Goal: Task Accomplishment & Management: Use online tool/utility

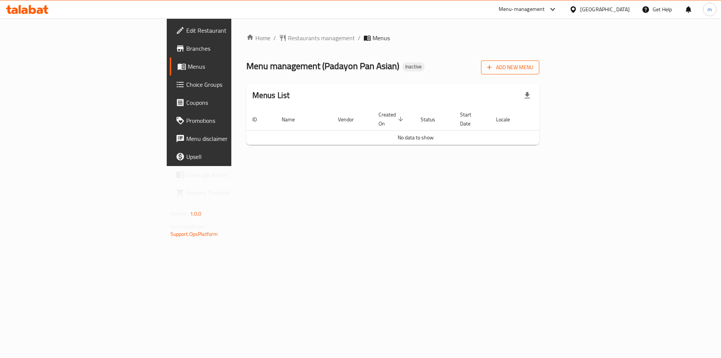
click at [493, 69] on icon "button" at bounding box center [490, 67] width 8 height 8
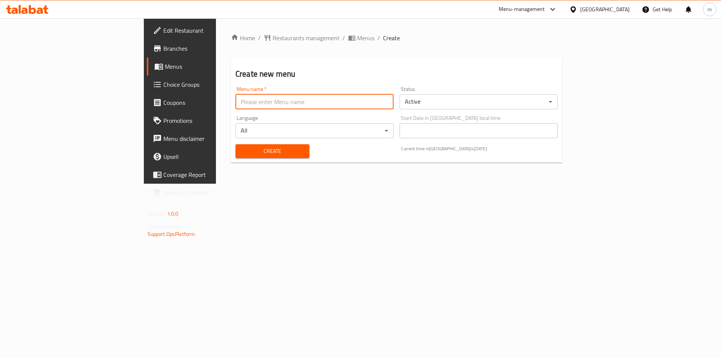
click at [236, 101] on input "text" at bounding box center [315, 101] width 158 height 15
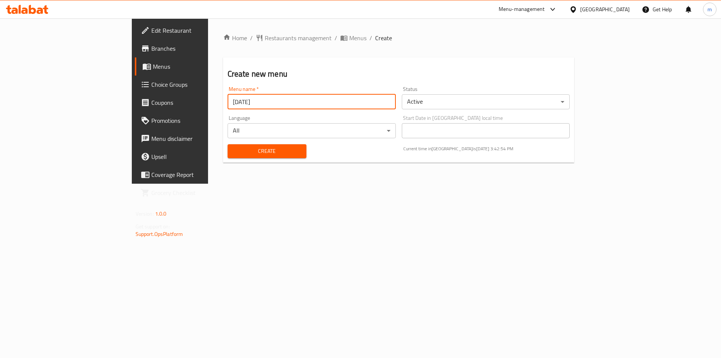
type input "[DATE]"
click at [234, 153] on span "Create" at bounding box center [267, 151] width 67 height 9
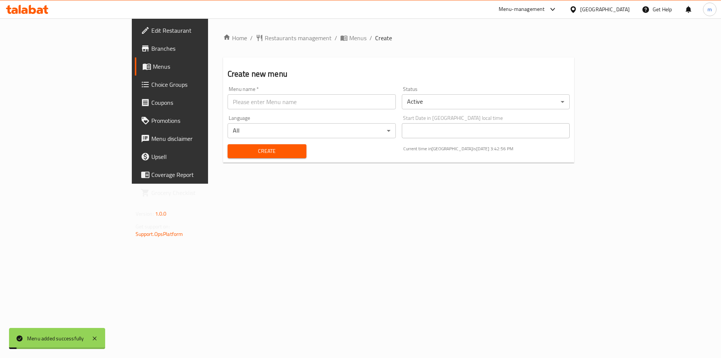
click at [135, 71] on link "Menus" at bounding box center [194, 66] width 118 height 18
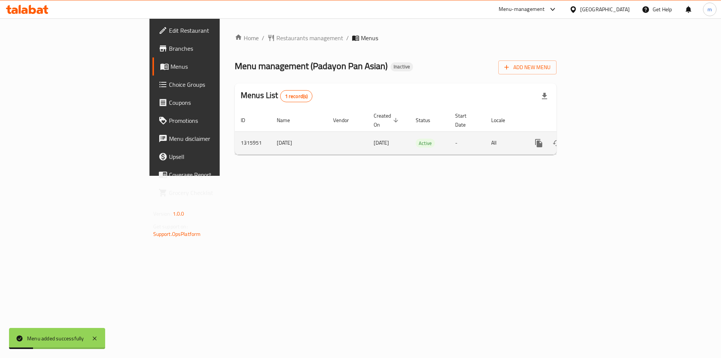
click at [598, 139] on icon "enhanced table" at bounding box center [593, 143] width 9 height 9
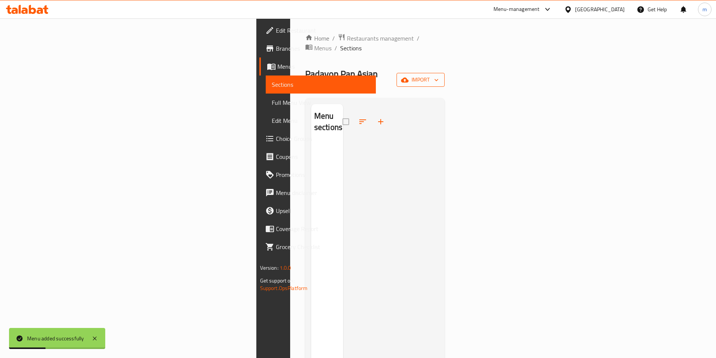
click at [438, 75] on span "import" at bounding box center [420, 79] width 36 height 9
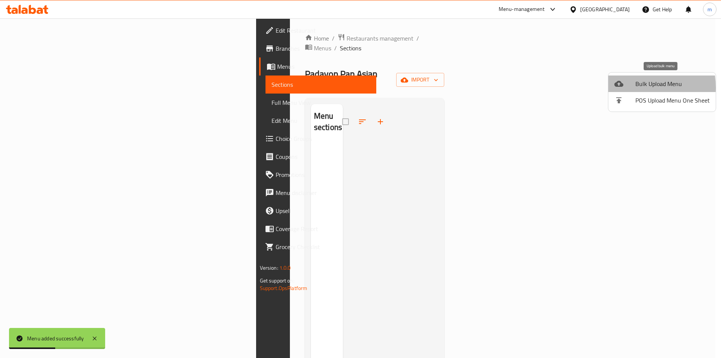
click at [622, 88] on icon at bounding box center [619, 83] width 9 height 9
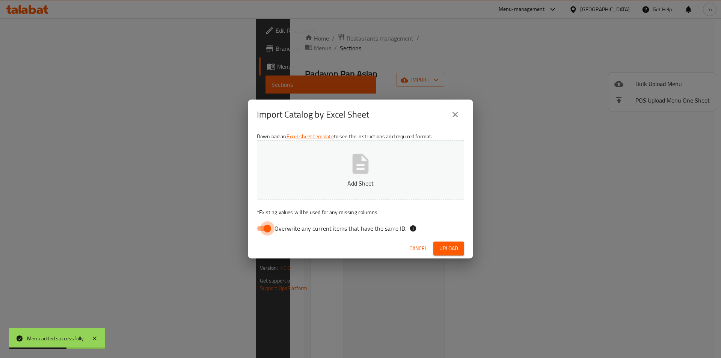
click at [262, 226] on input "Overwrite any current items that have the same ID." at bounding box center [267, 228] width 43 height 14
checkbox input "false"
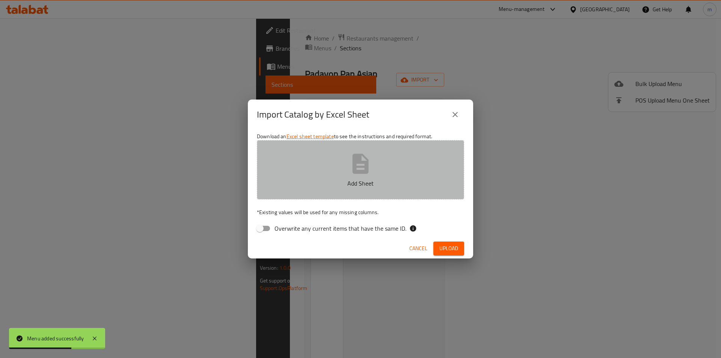
click at [319, 177] on button "Add Sheet" at bounding box center [360, 169] width 207 height 59
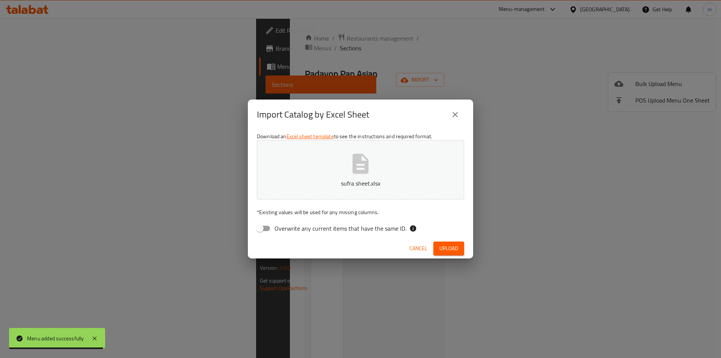
click at [447, 245] on span "Upload" at bounding box center [449, 248] width 19 height 9
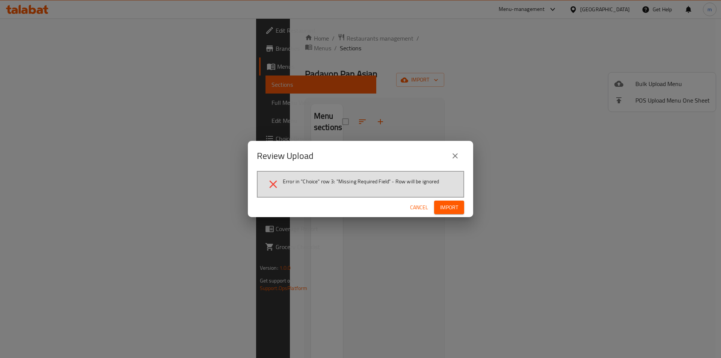
click at [458, 159] on icon "close" at bounding box center [455, 155] width 9 height 9
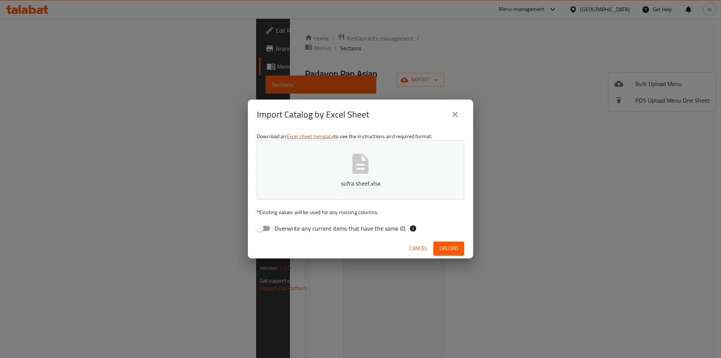
click at [331, 167] on button "sufra sheet.xlsx" at bounding box center [360, 169] width 207 height 59
click at [441, 252] on span "Upload" at bounding box center [449, 248] width 19 height 9
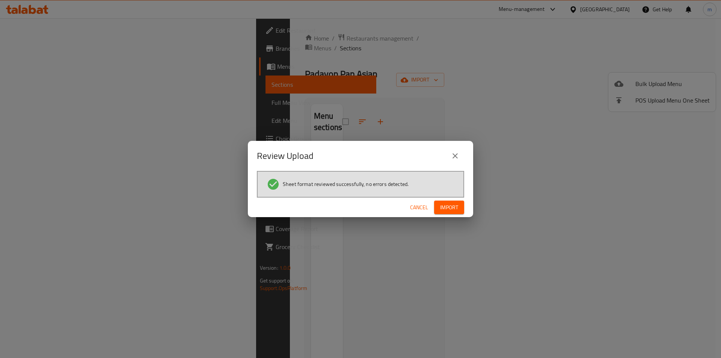
click at [447, 210] on span "Import" at bounding box center [449, 207] width 18 height 9
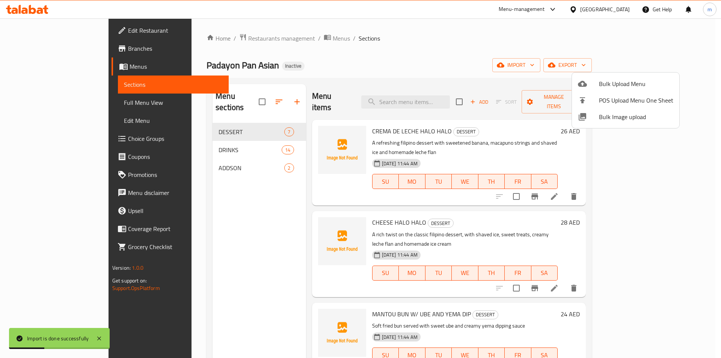
click at [68, 109] on div at bounding box center [360, 179] width 721 height 358
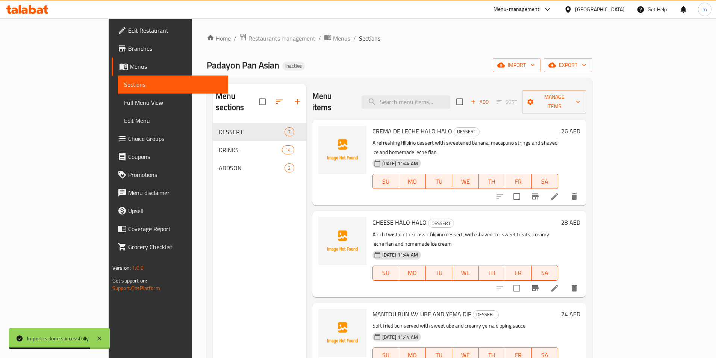
click at [124, 100] on span "Full Menu View" at bounding box center [173, 102] width 98 height 9
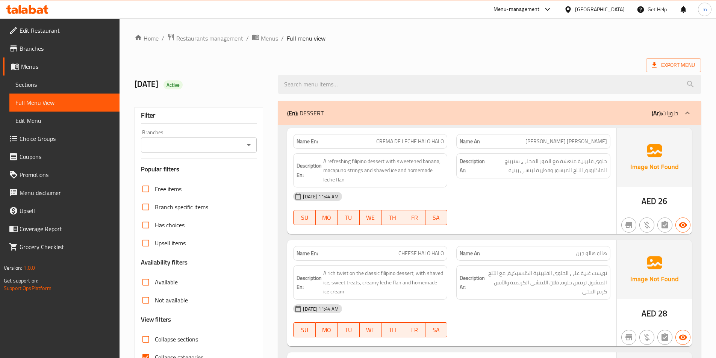
scroll to position [113, 0]
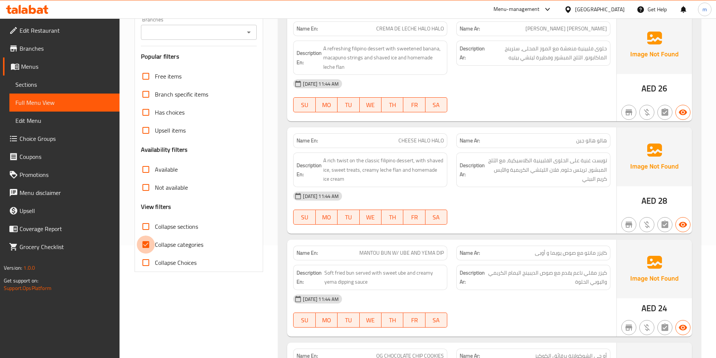
click at [142, 240] on input "Collapse categories" at bounding box center [146, 245] width 18 height 18
checkbox input "false"
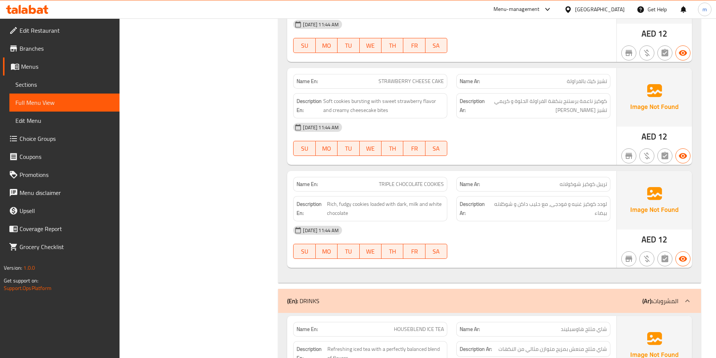
scroll to position [0, 0]
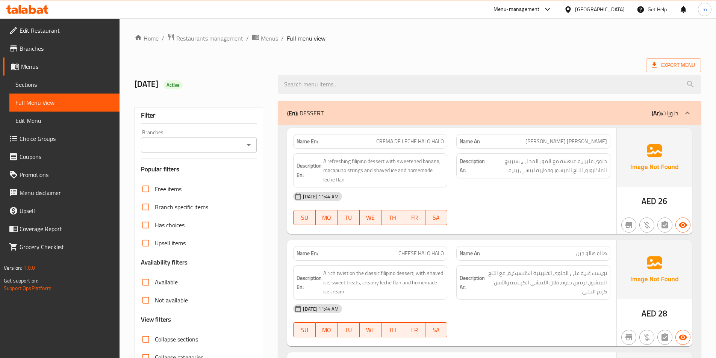
click at [499, 64] on div "Export Menu" at bounding box center [417, 65] width 566 height 14
click at [674, 59] on span "Export Menu" at bounding box center [673, 65] width 55 height 14
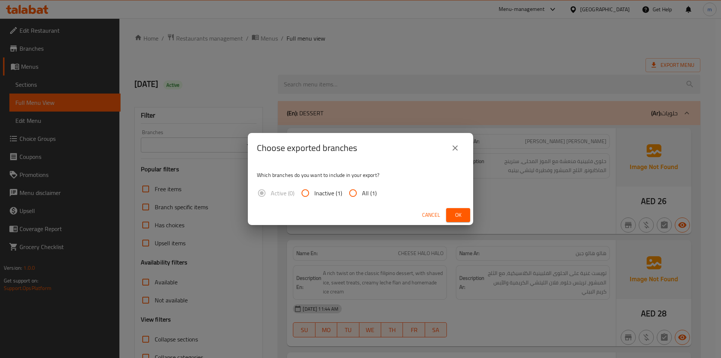
click at [351, 193] on input "All (1)" at bounding box center [353, 193] width 18 height 18
radio input "true"
click at [450, 210] on button "Ok" at bounding box center [458, 215] width 24 height 14
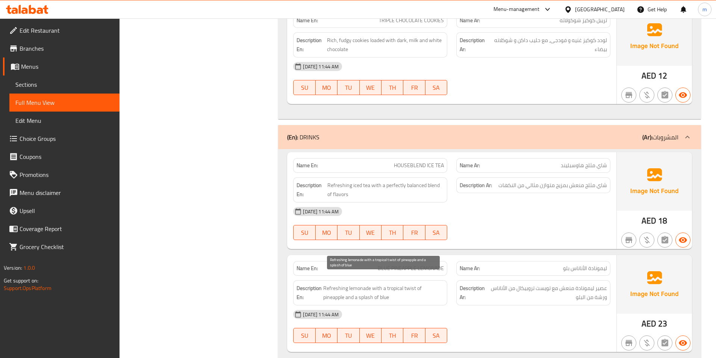
scroll to position [751, 0]
